Goal: Check status: Check status

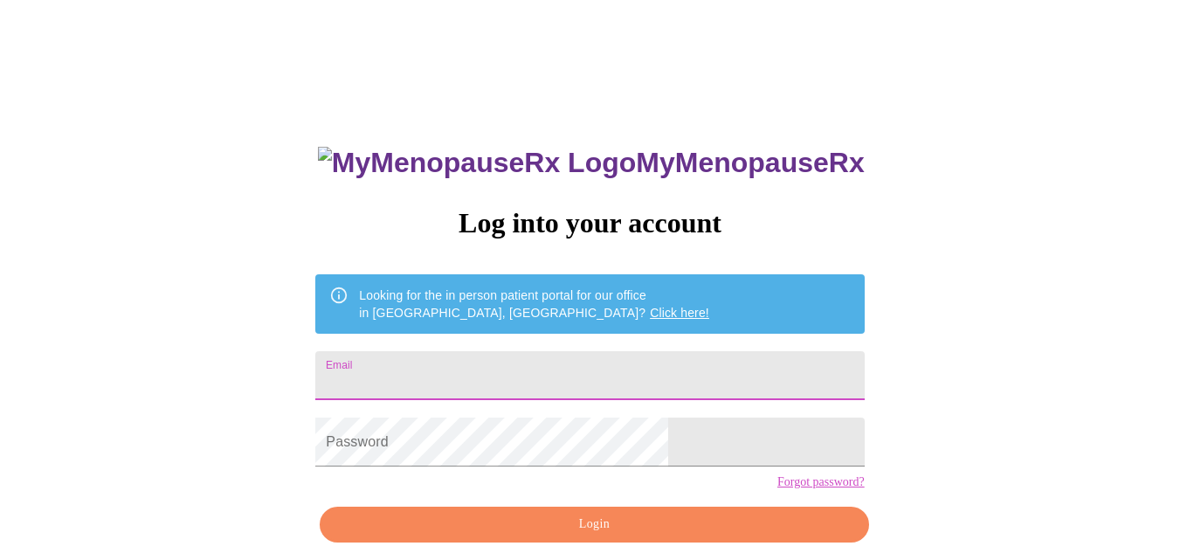
click at [610, 377] on input "Email" at bounding box center [589, 375] width 548 height 49
type input "kristenesch1@gmail.com"
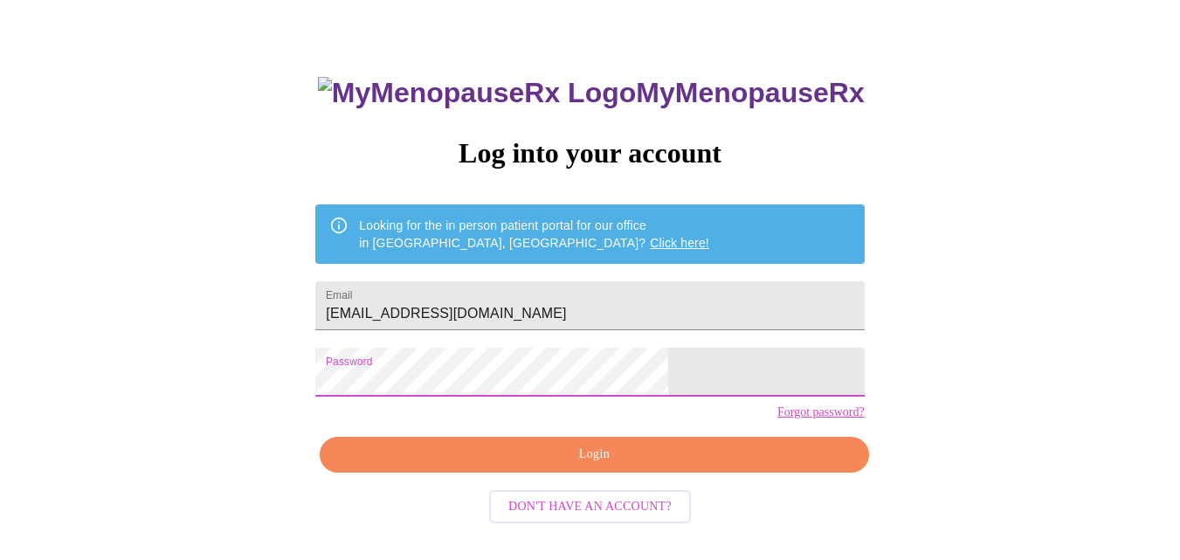
scroll to position [73, 0]
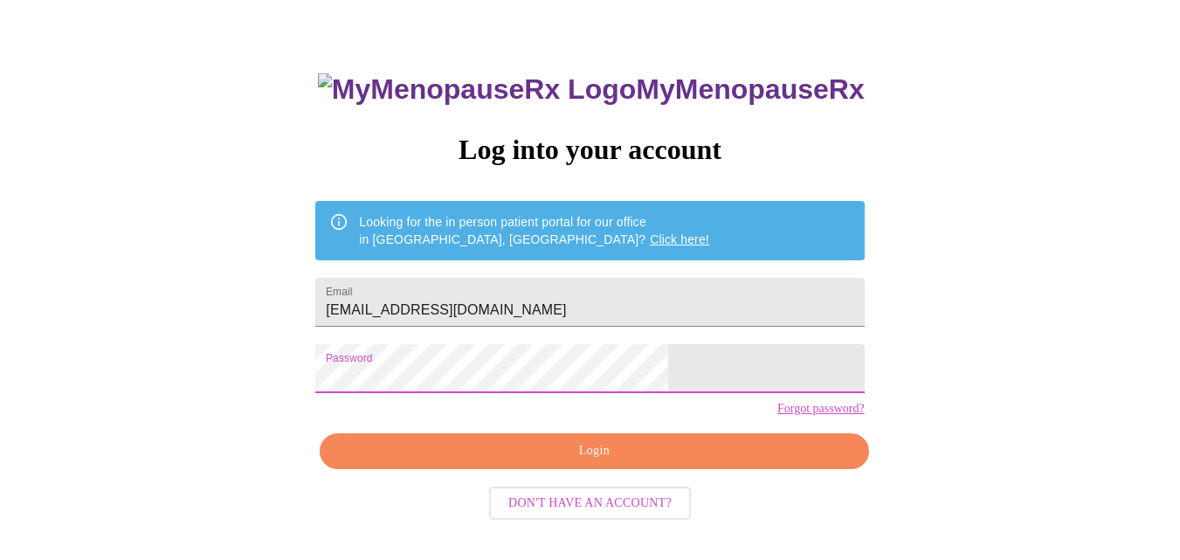
click at [607, 462] on span "Login" at bounding box center [594, 451] width 508 height 22
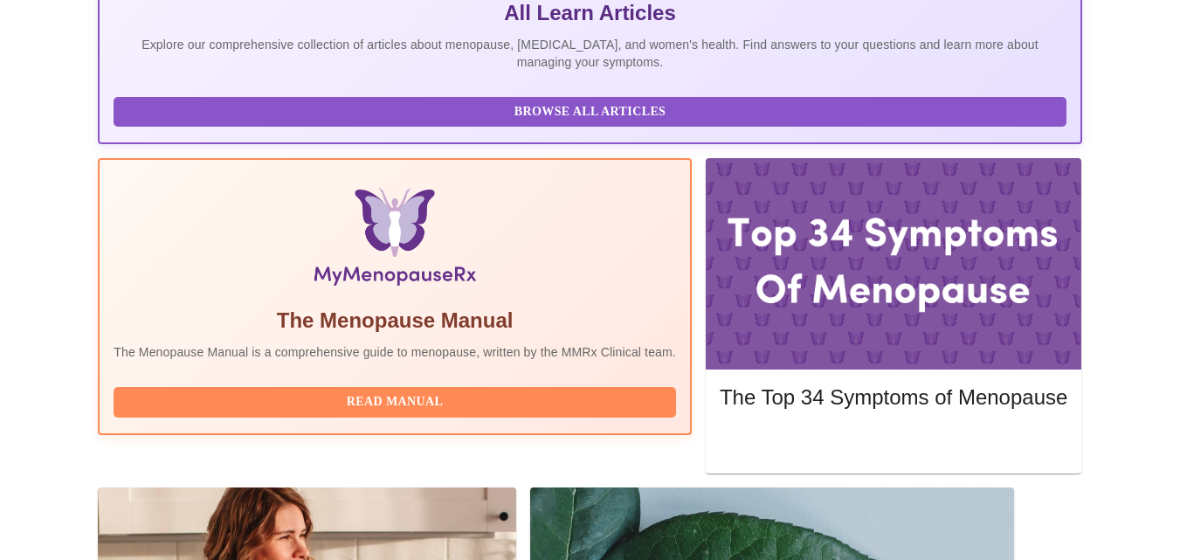
scroll to position [521, 0]
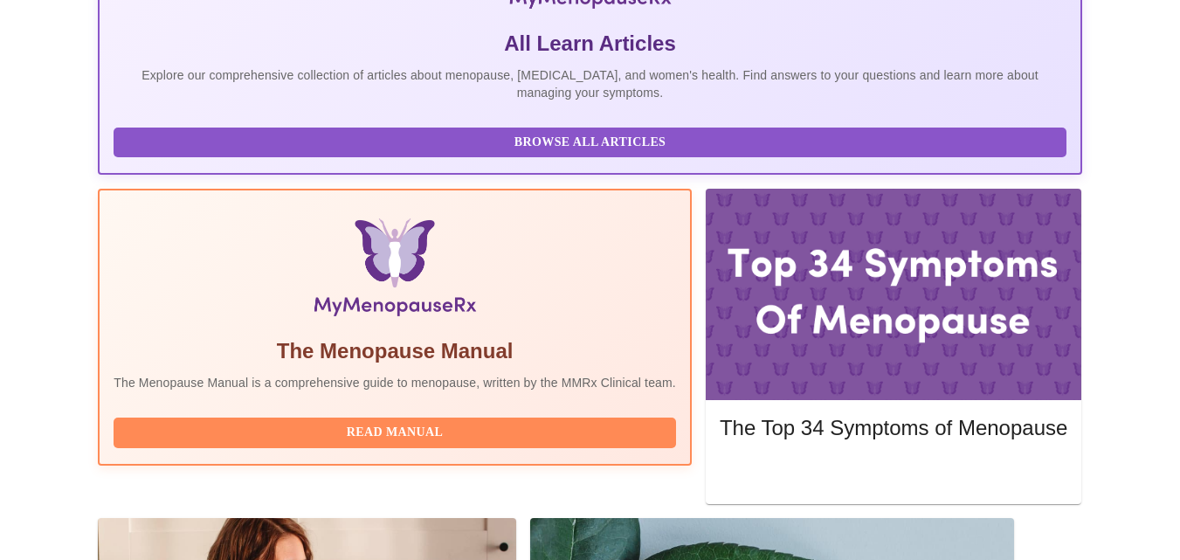
scroll to position [383, 0]
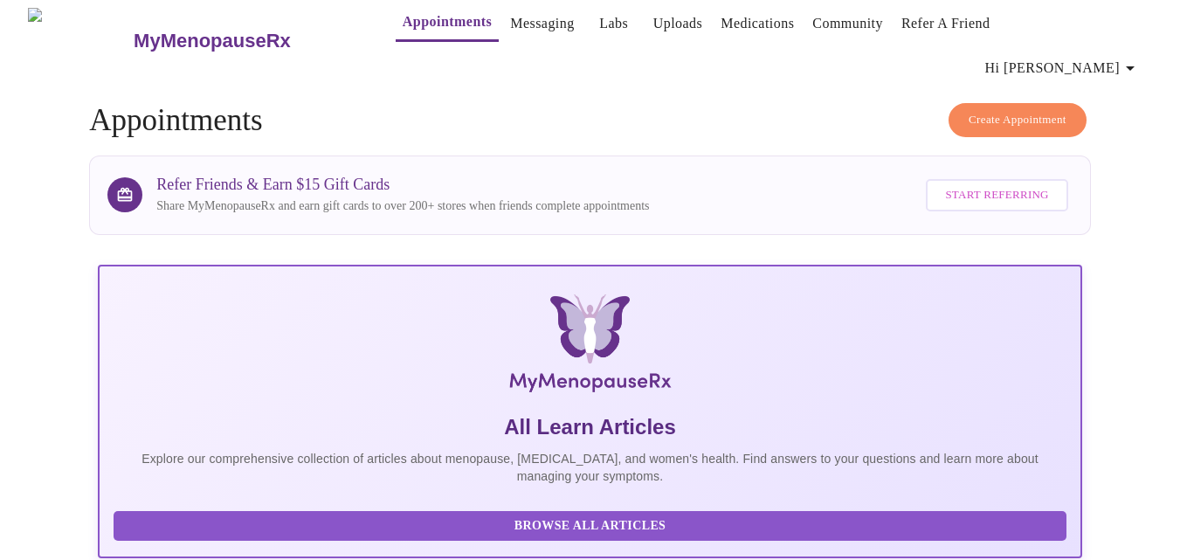
scroll to position [0, 0]
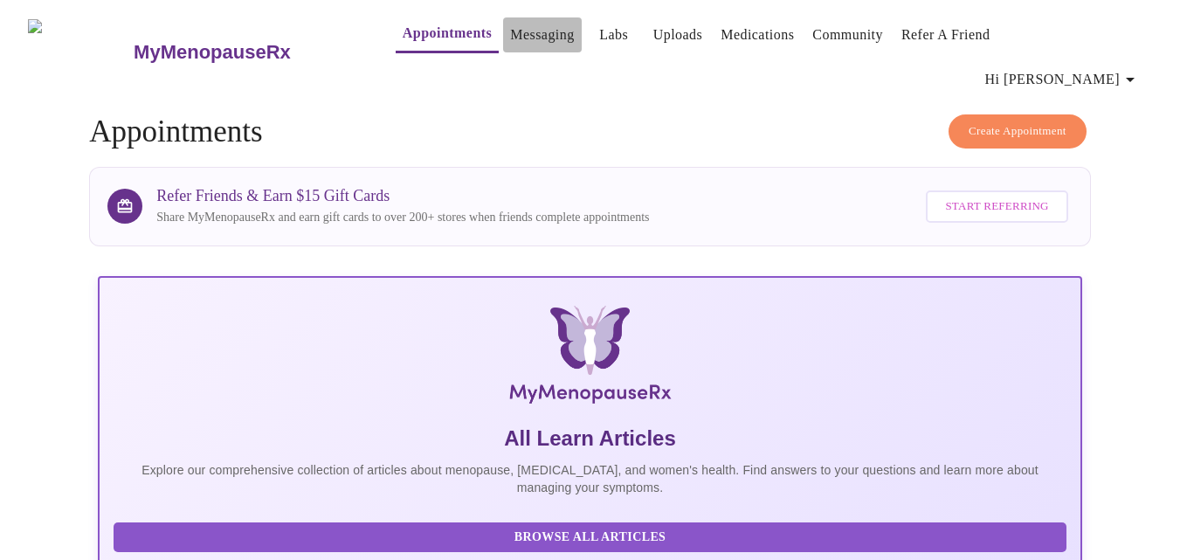
click at [510, 31] on link "Messaging" at bounding box center [542, 35] width 64 height 24
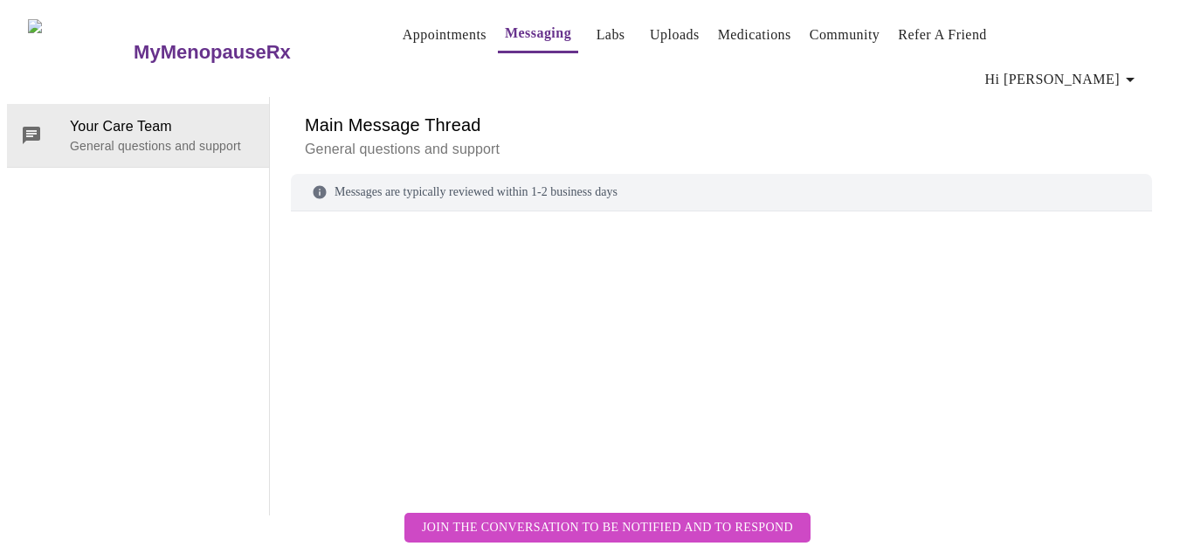
scroll to position [65, 0]
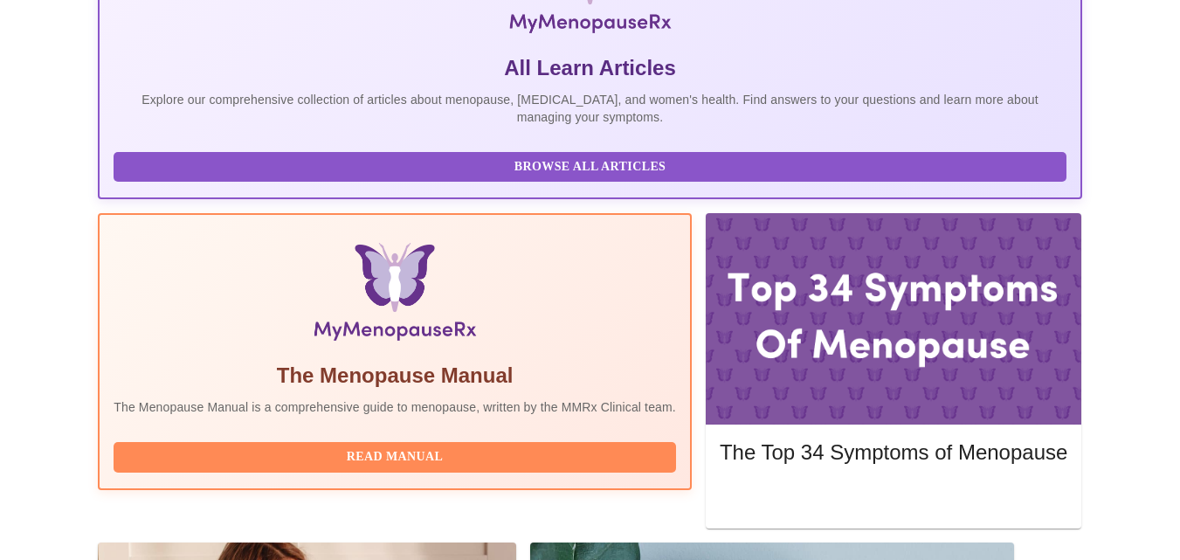
scroll to position [521, 0]
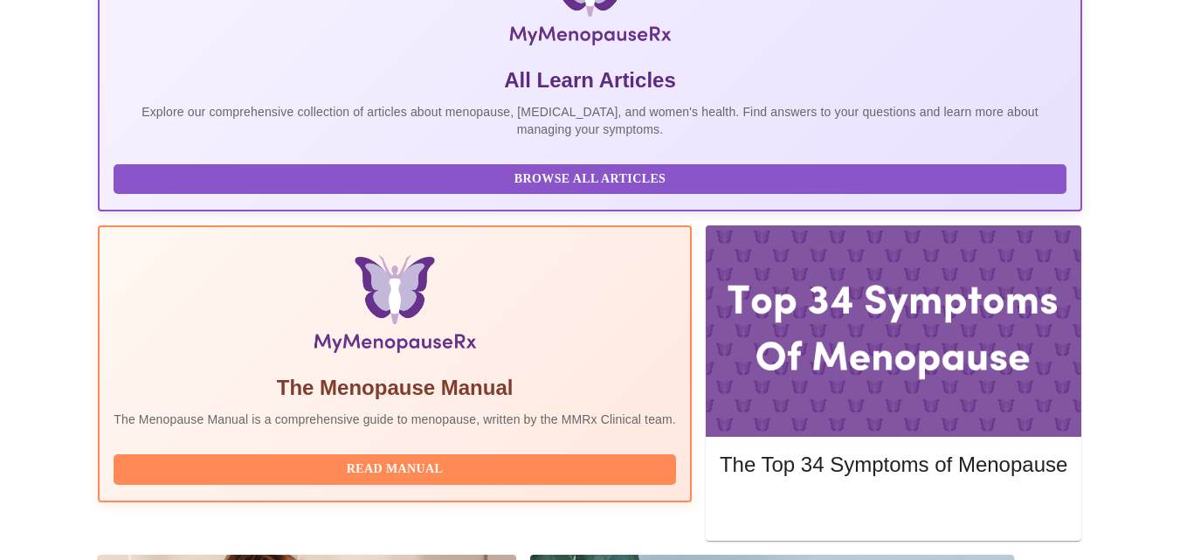
scroll to position [328, 0]
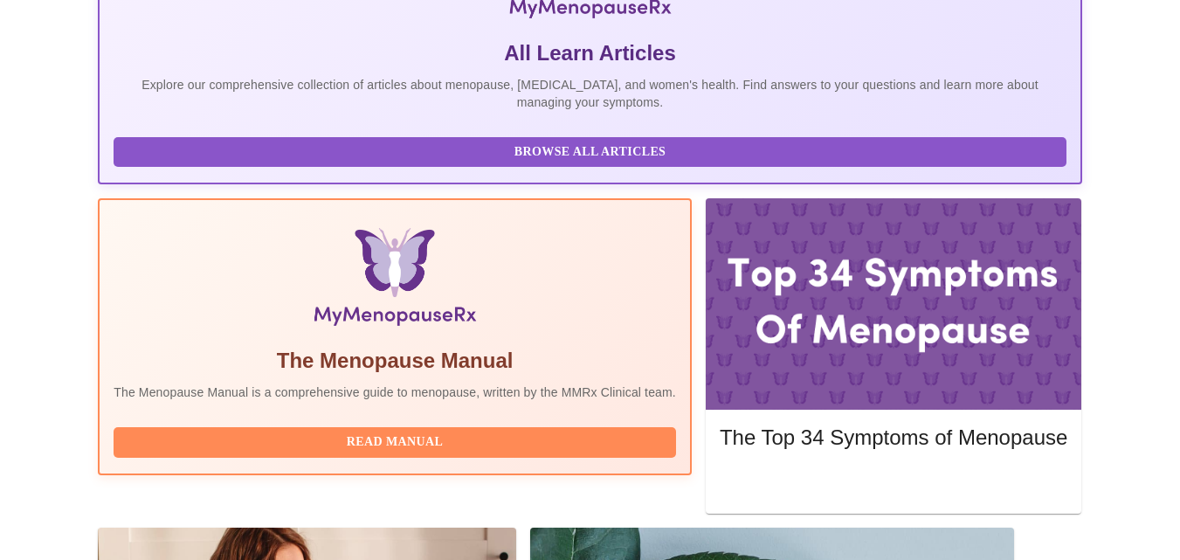
scroll to position [416, 0]
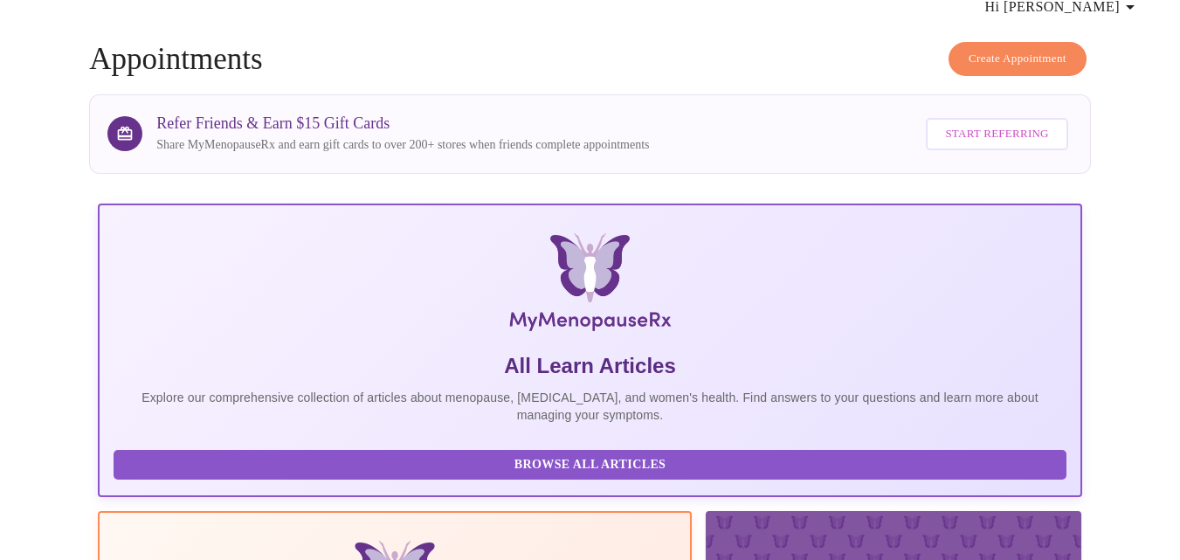
scroll to position [0, 0]
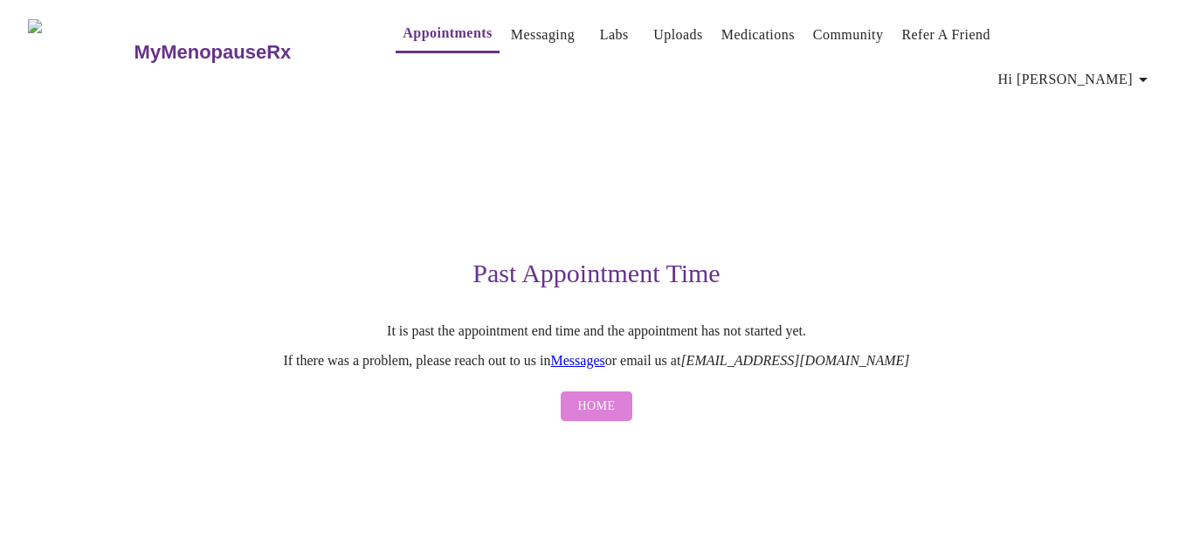
click at [596, 395] on span "Home" at bounding box center [597, 406] width 38 height 22
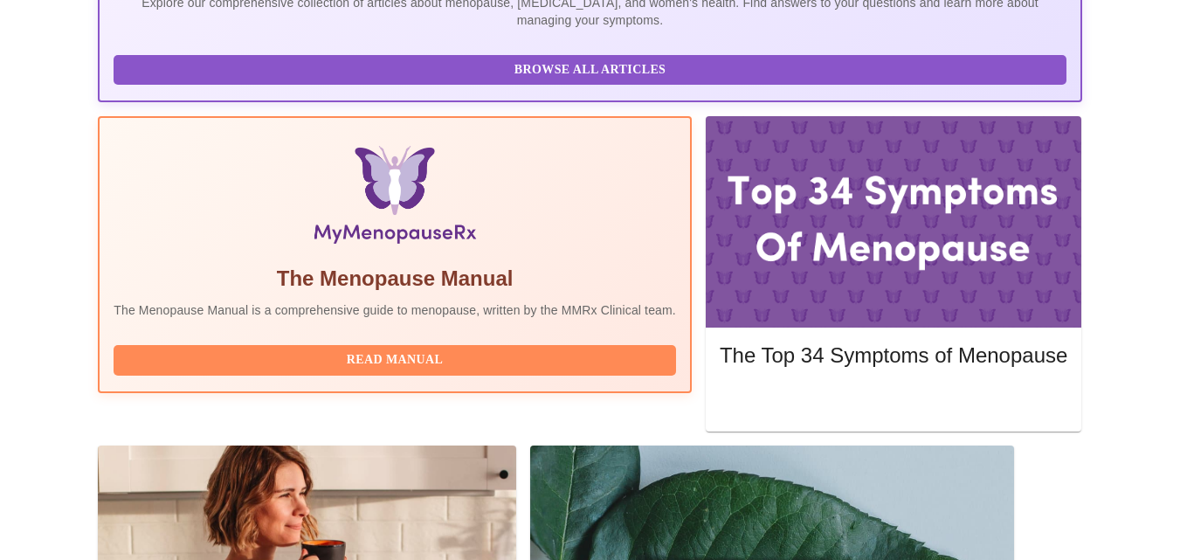
scroll to position [521, 0]
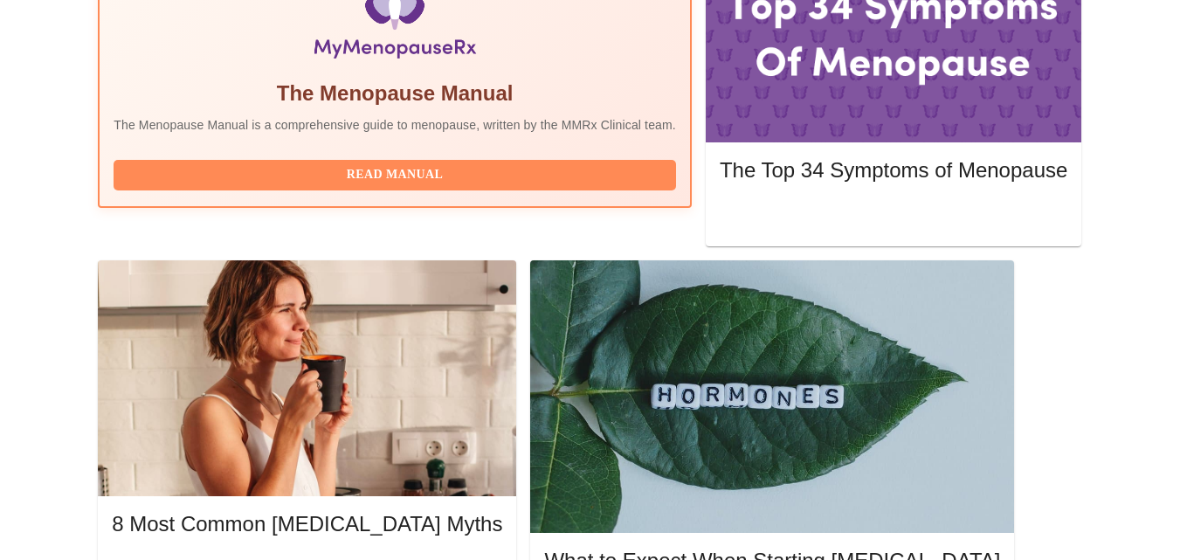
scroll to position [677, 0]
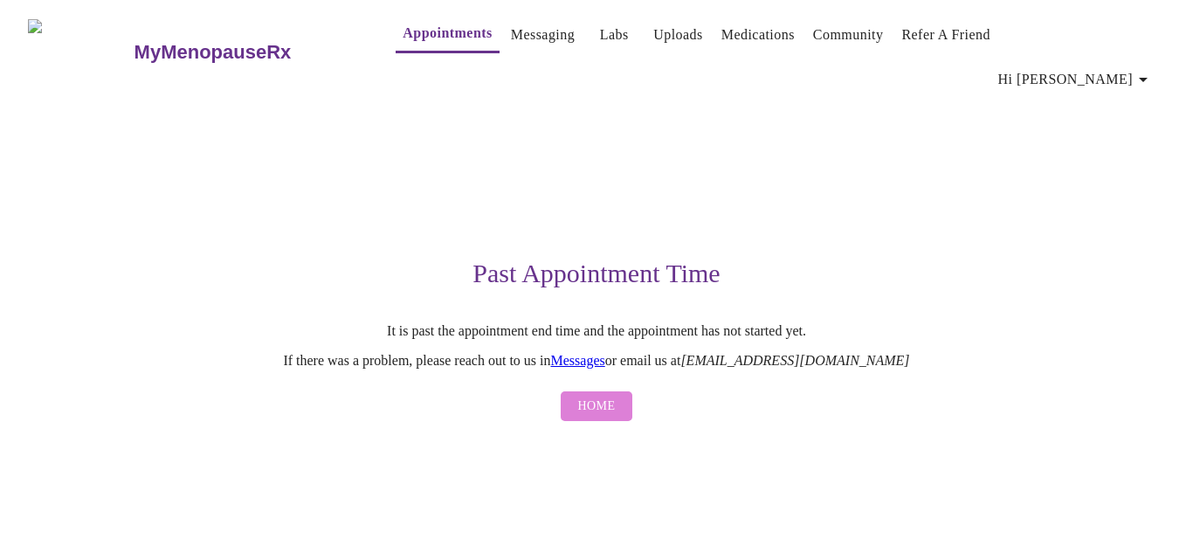
click at [602, 395] on span "Home" at bounding box center [597, 406] width 38 height 22
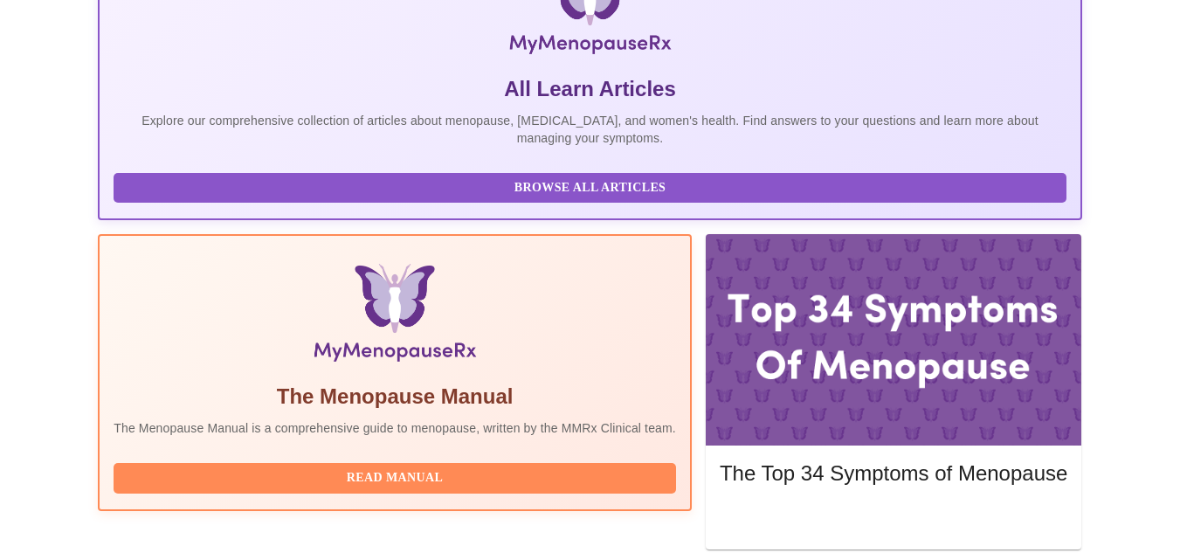
scroll to position [521, 0]
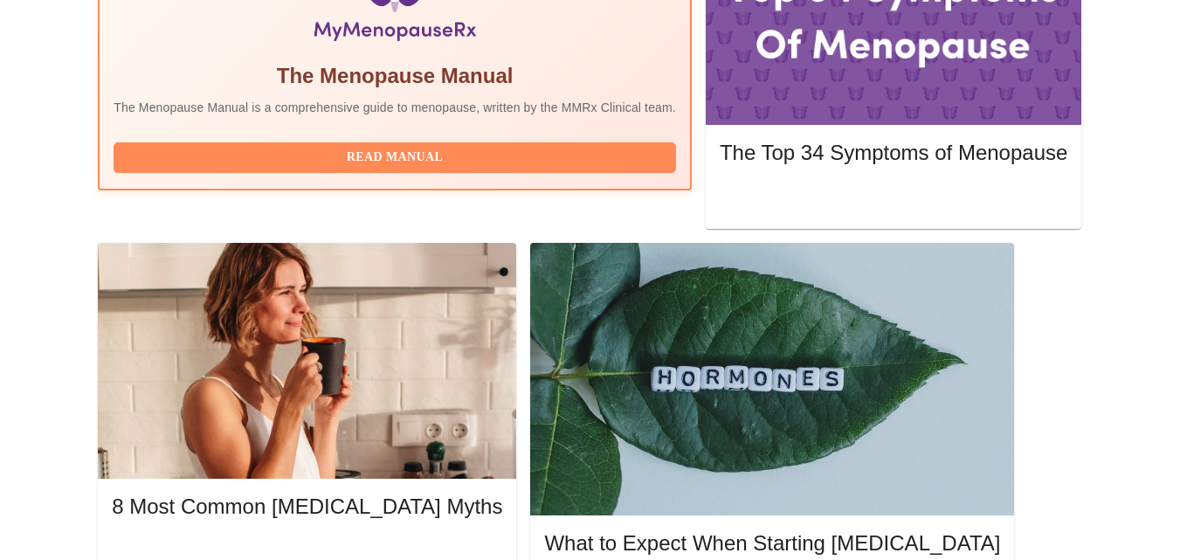
scroll to position [677, 0]
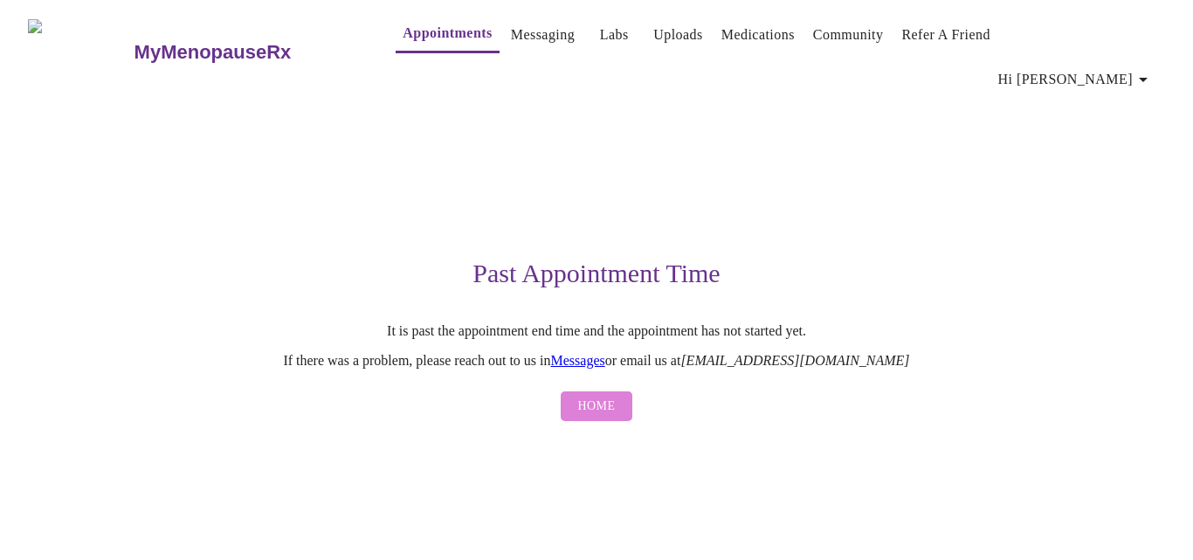
click at [593, 395] on span "Home" at bounding box center [597, 406] width 38 height 22
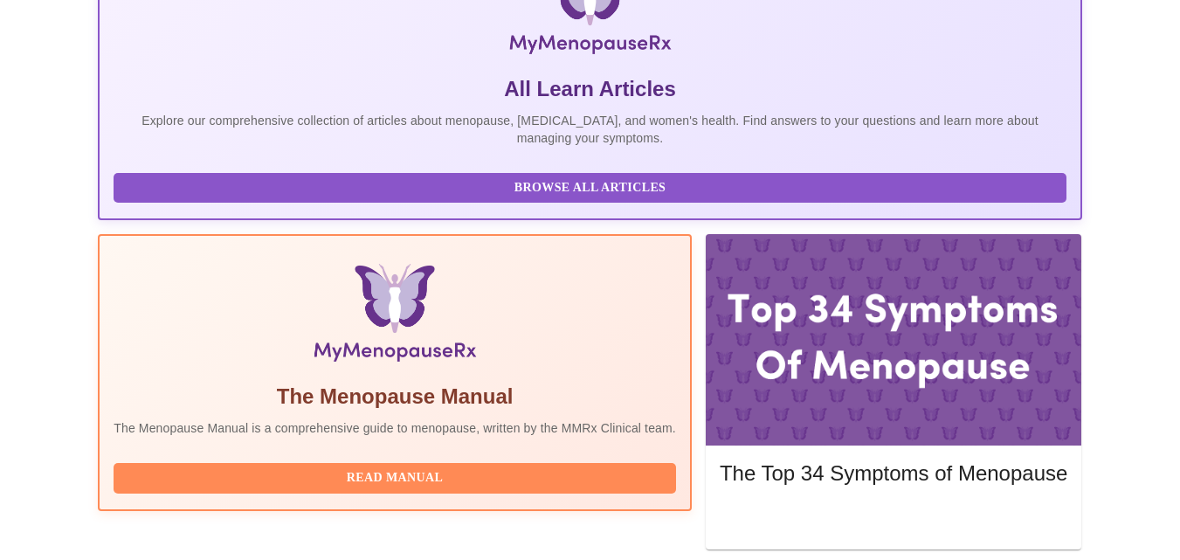
scroll to position [521, 0]
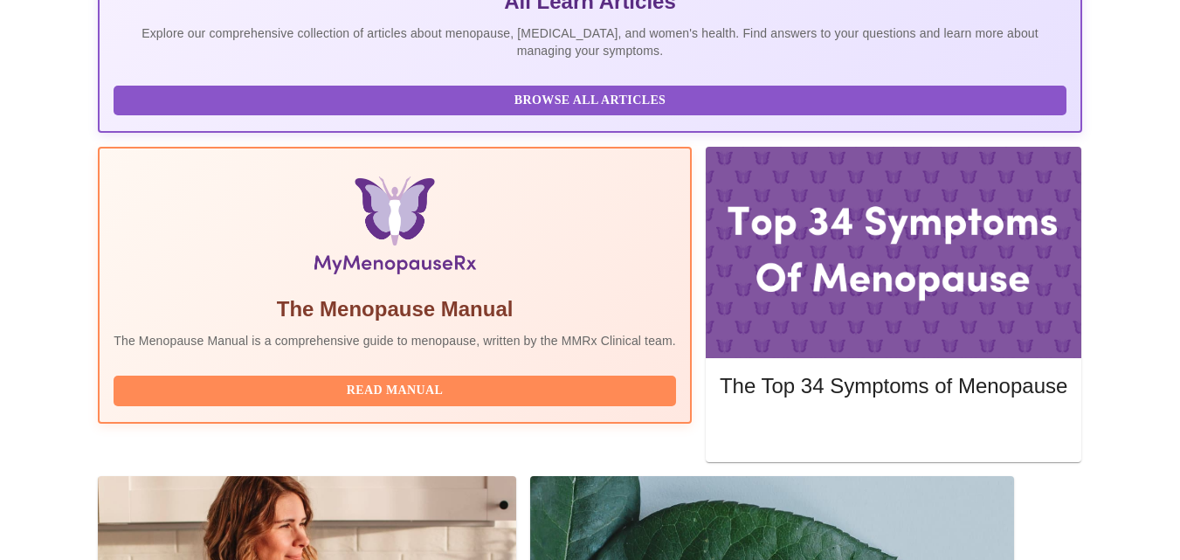
scroll to position [521, 0]
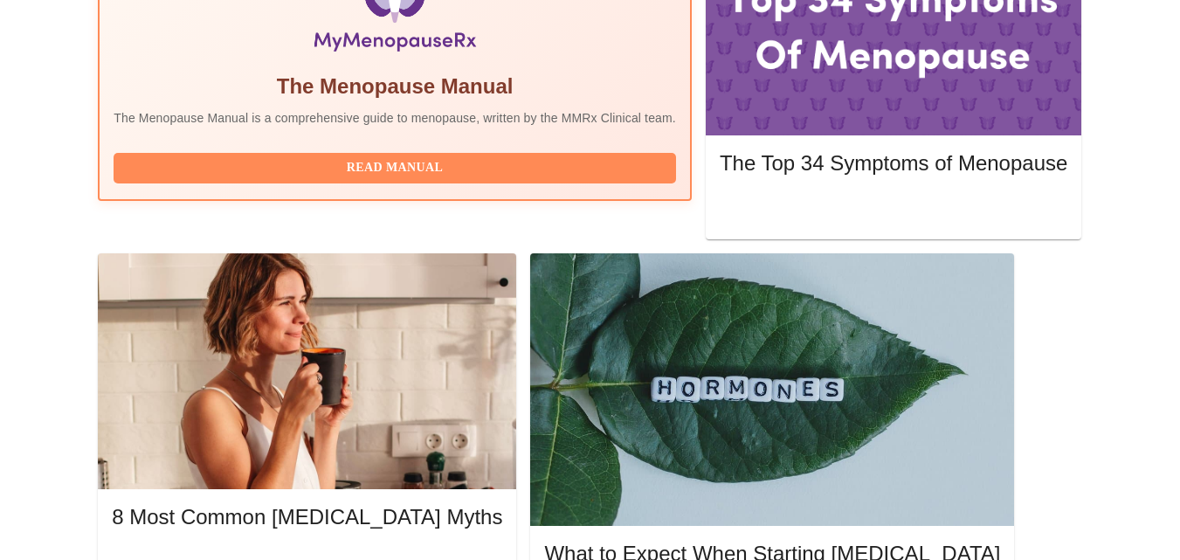
scroll to position [677, 0]
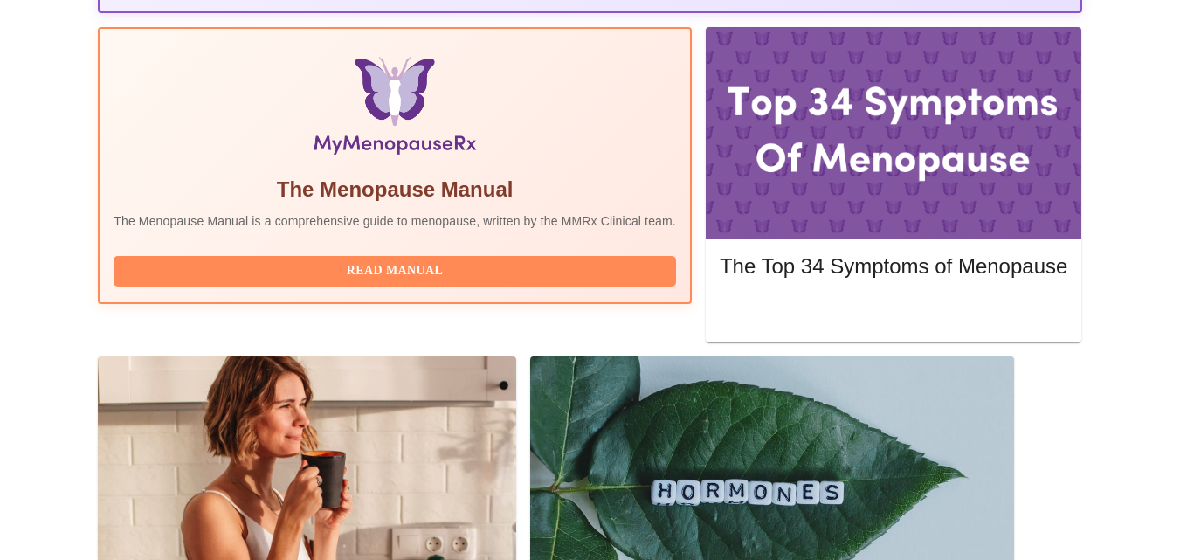
scroll to position [521, 0]
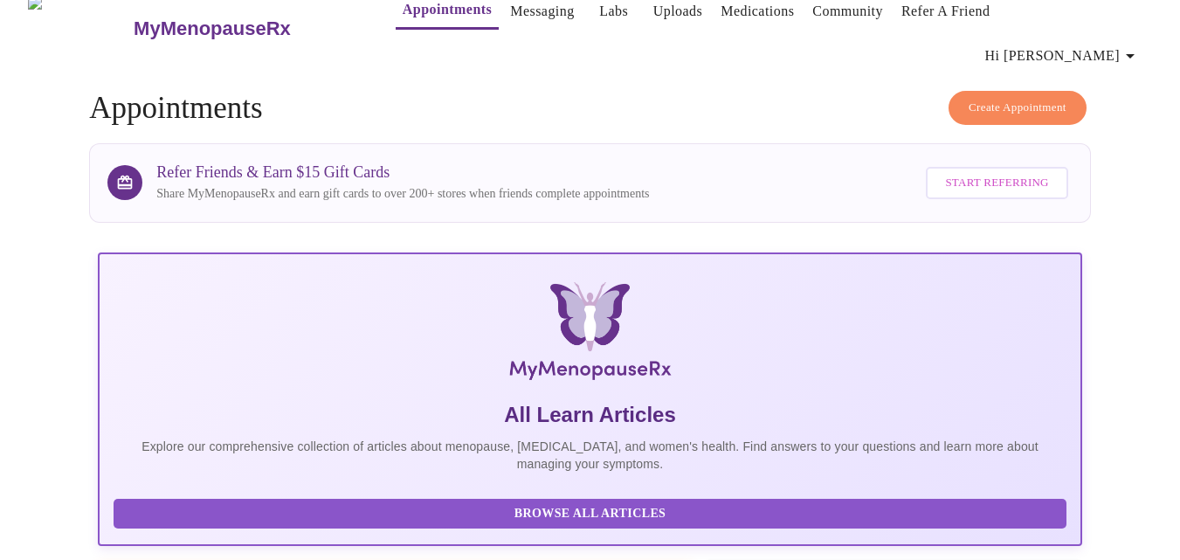
scroll to position [0, 0]
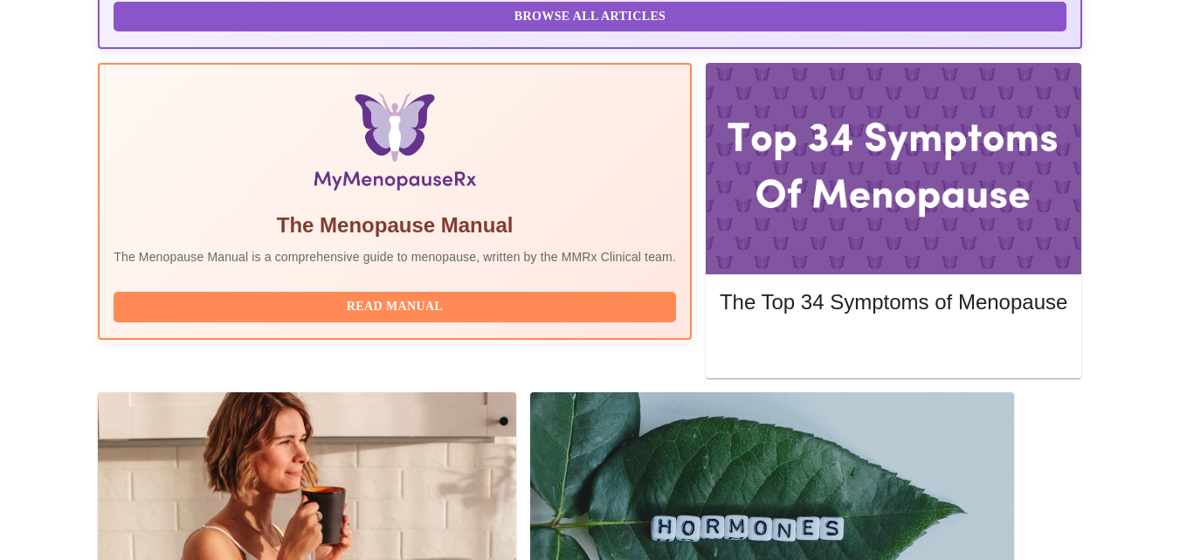
scroll to position [521, 0]
